Goal: Find specific page/section: Find specific page/section

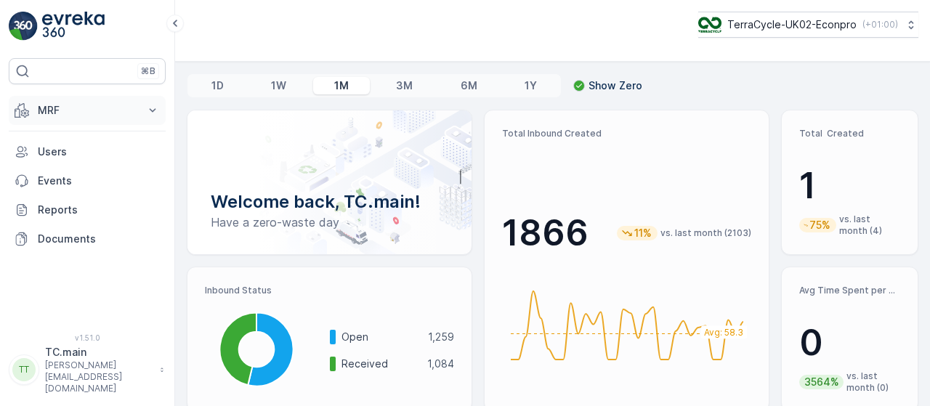
click at [101, 118] on button "MRF" at bounding box center [87, 110] width 157 height 29
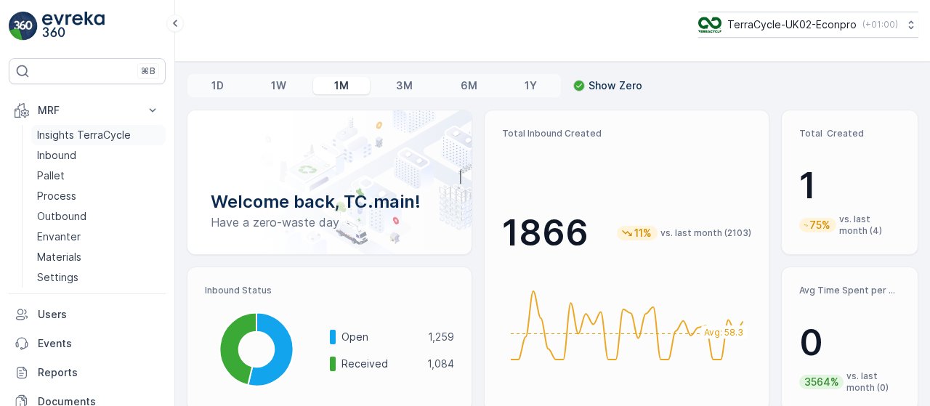
click at [76, 143] on link "Insights TerraCycle" at bounding box center [98, 135] width 134 height 20
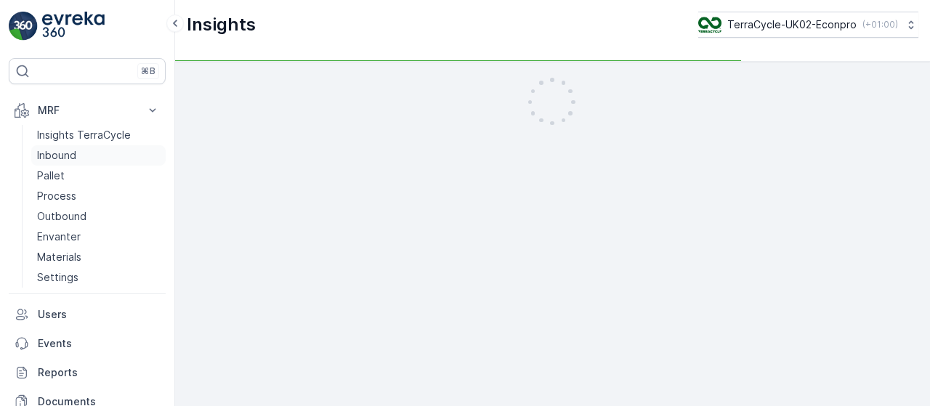
click at [68, 161] on p "Inbound" at bounding box center [56, 155] width 39 height 15
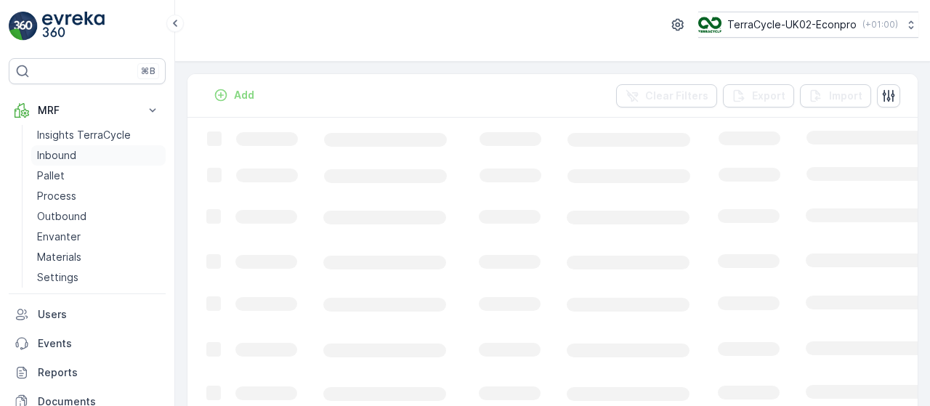
click at [68, 161] on p "Inbound" at bounding box center [56, 155] width 39 height 15
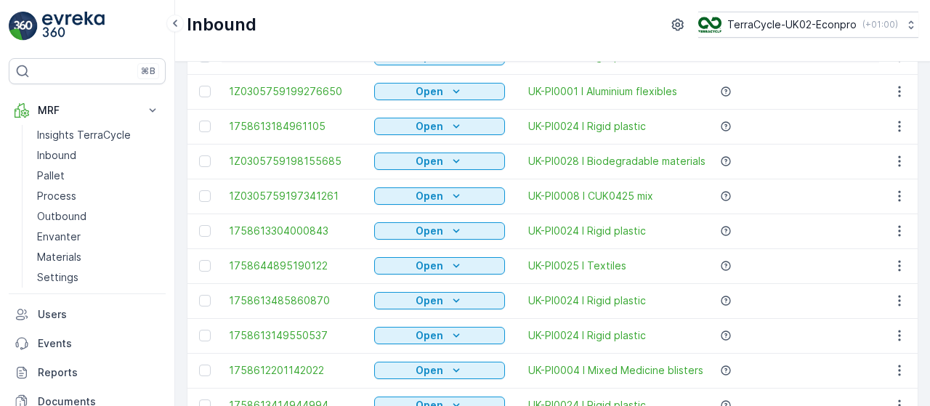
scroll to position [1559, 0]
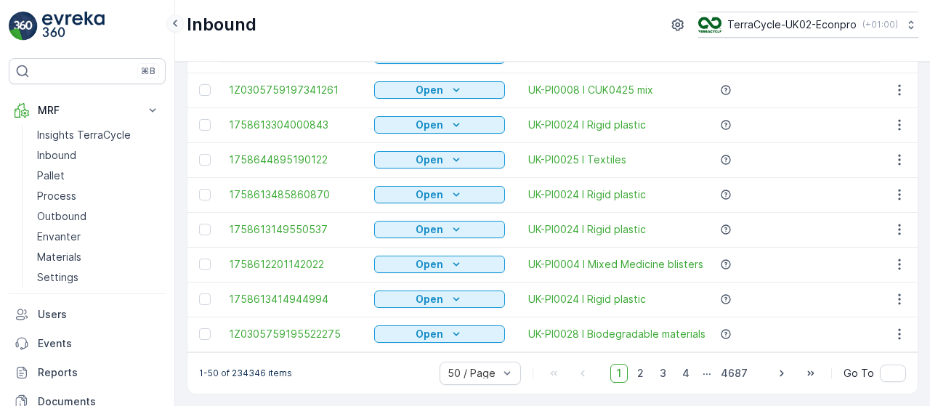
click at [172, 24] on icon at bounding box center [175, 23] width 16 height 17
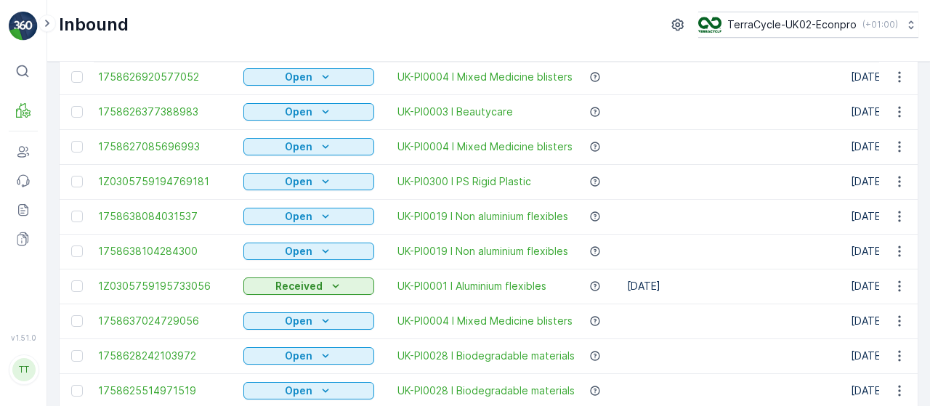
scroll to position [0, 0]
